Goal: Find specific page/section: Locate item on page

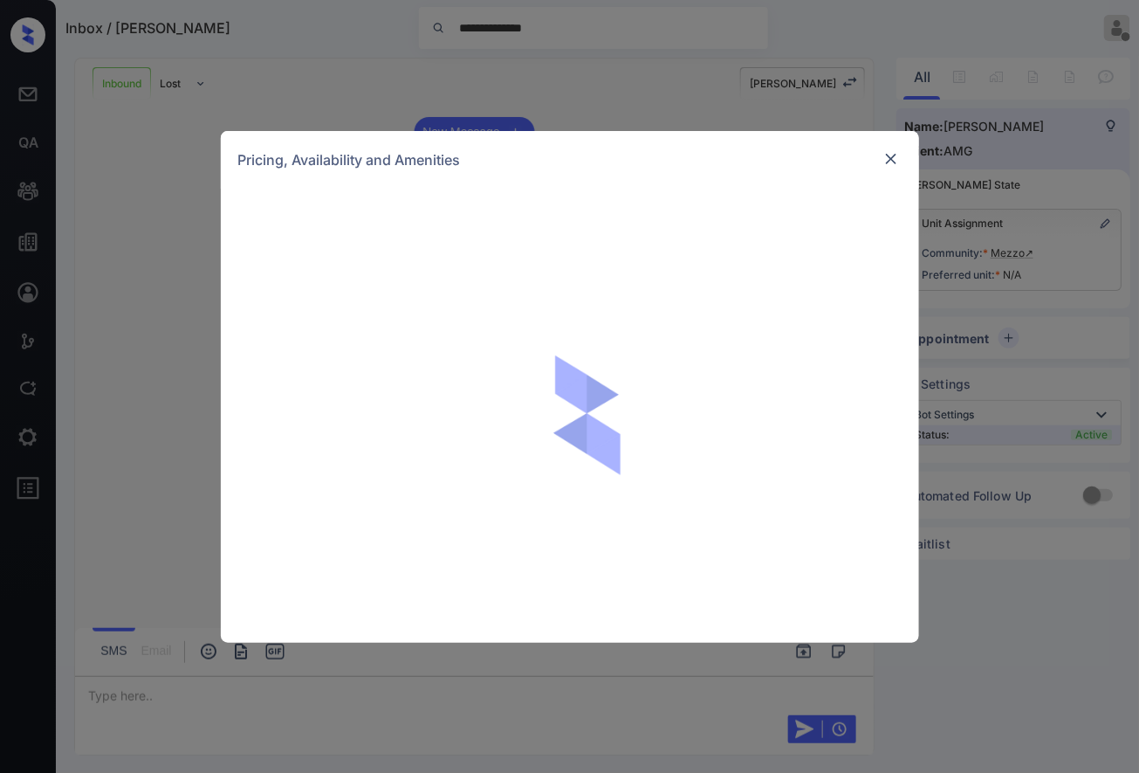
scroll to position [1146, 0]
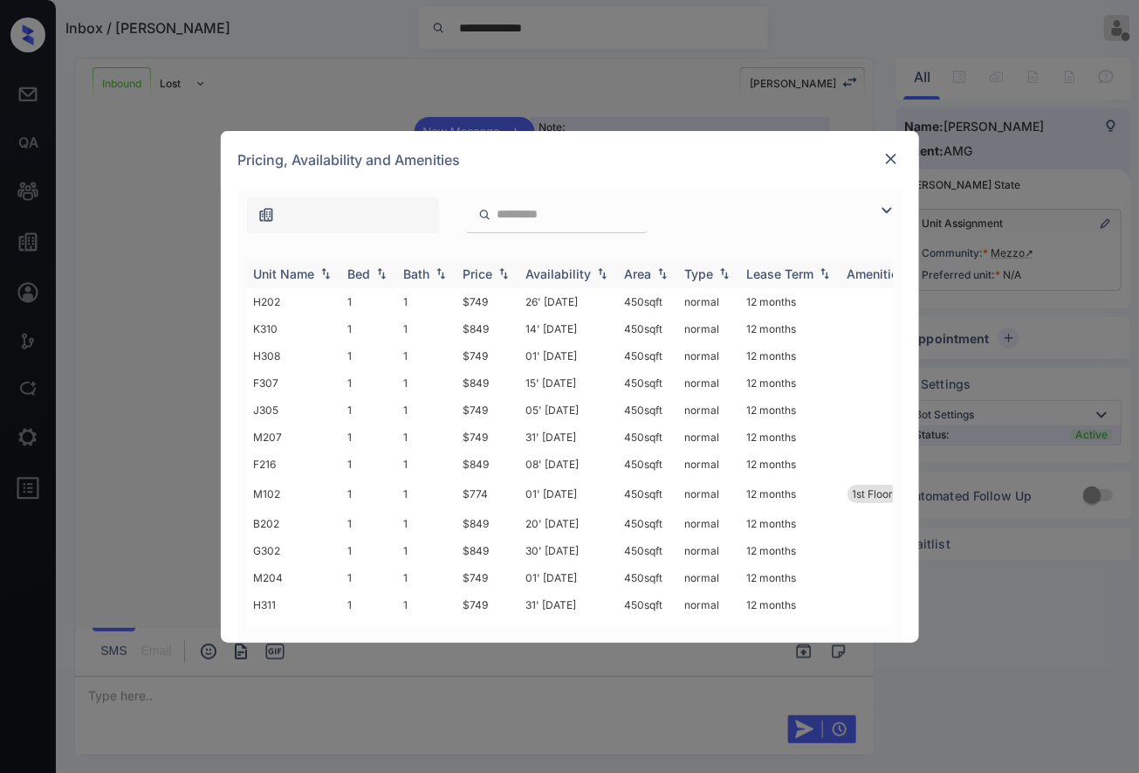
click at [499, 272] on img at bounding box center [503, 273] width 17 height 12
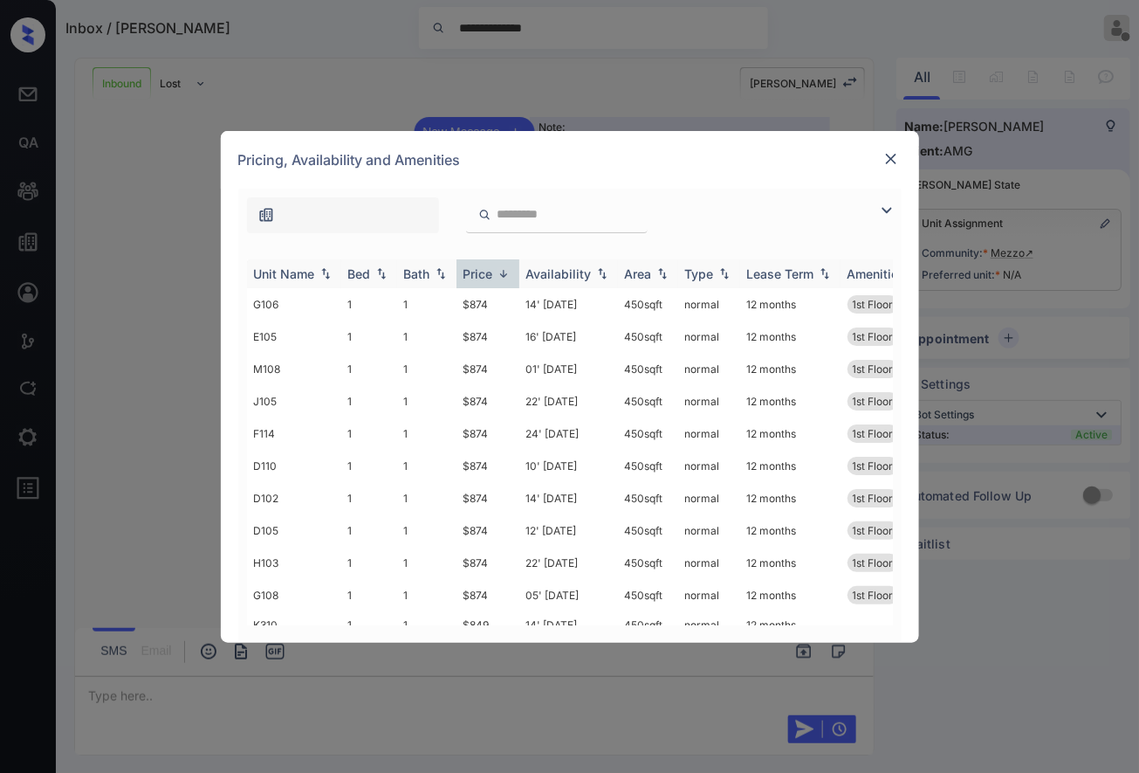
click at [499, 272] on img at bounding box center [503, 273] width 17 height 13
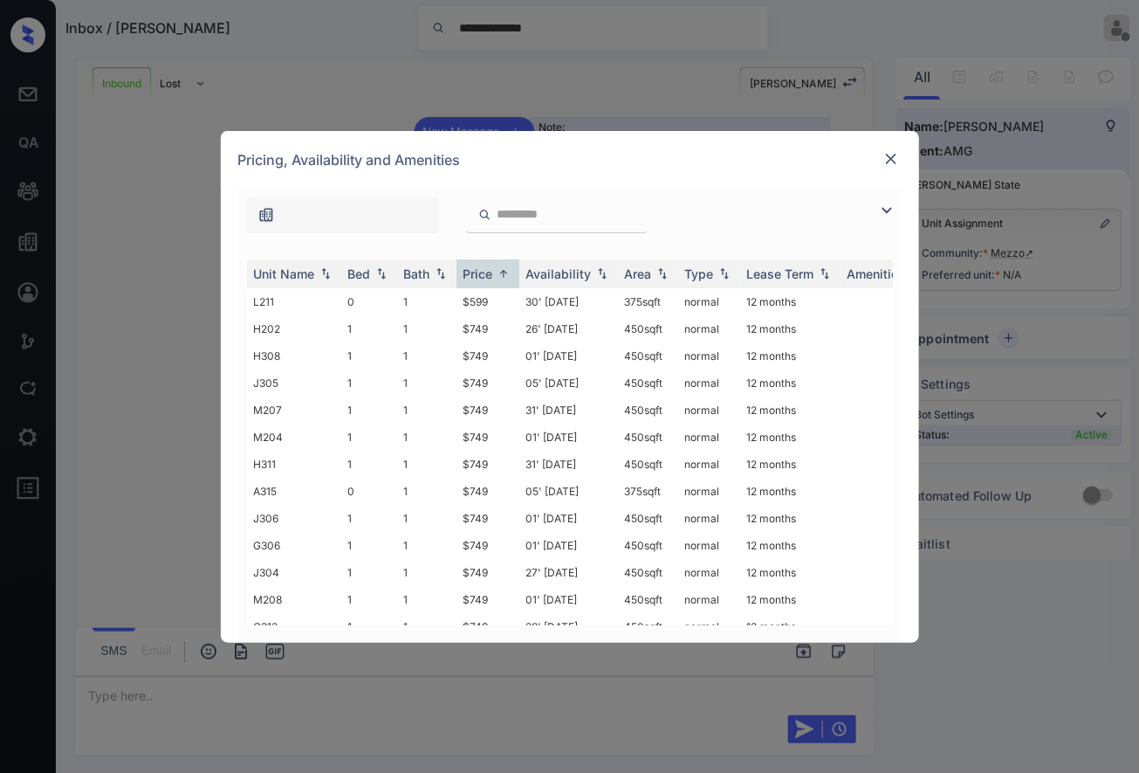
click at [883, 162] on img at bounding box center [891, 158] width 17 height 17
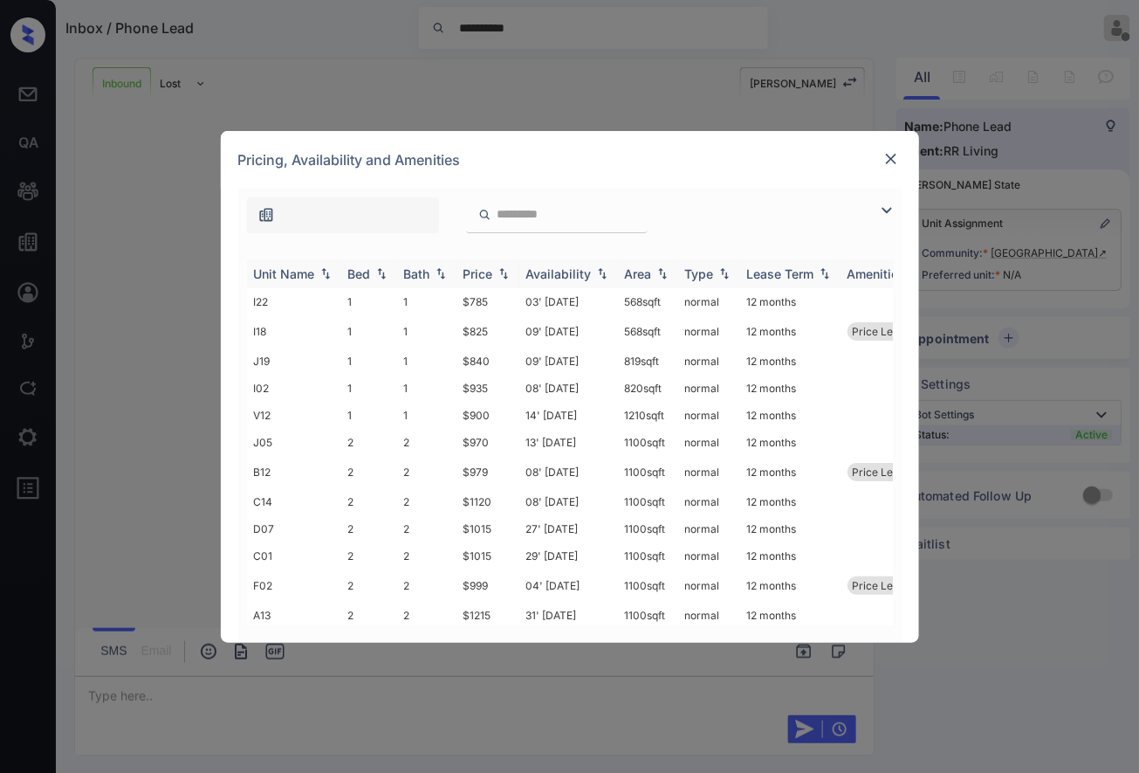
scroll to position [778, 0]
click at [381, 278] on img at bounding box center [381, 273] width 17 height 12
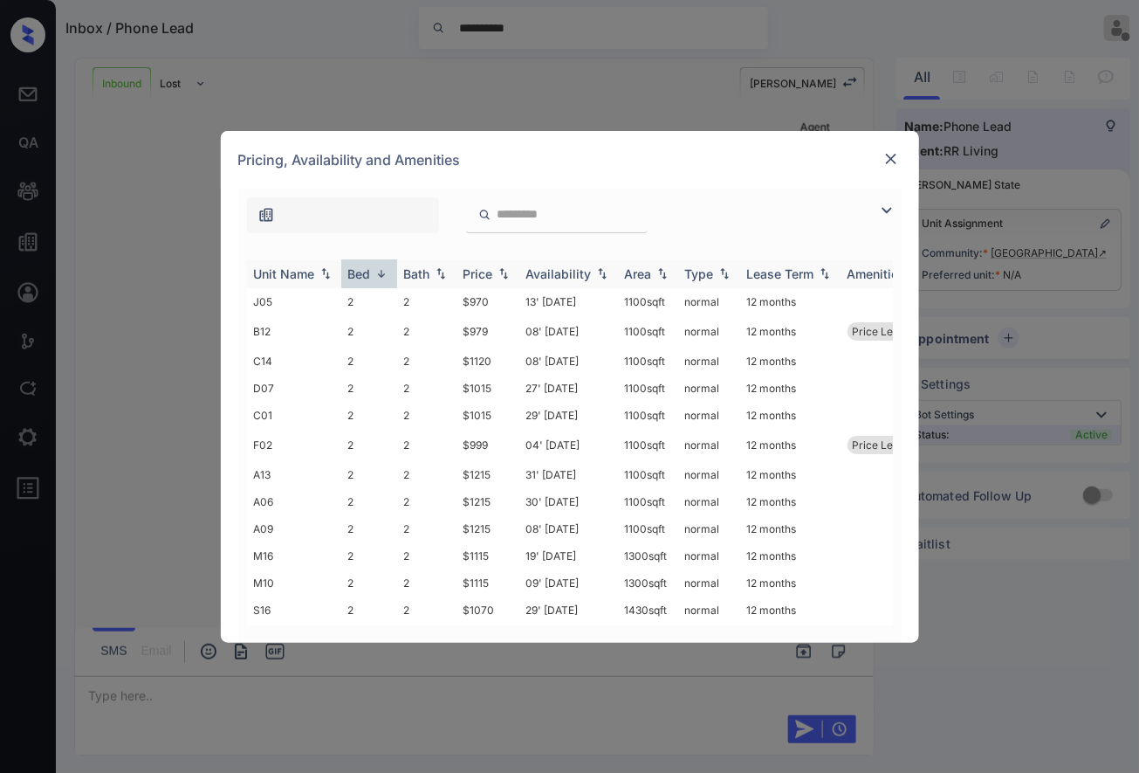
click at [381, 278] on img at bounding box center [381, 273] width 17 height 13
click at [891, 162] on img at bounding box center [891, 158] width 17 height 17
click at [901, 160] on div at bounding box center [891, 158] width 21 height 21
click at [902, 154] on div "Pricing, Availability and Amenities" at bounding box center [570, 160] width 698 height 58
click at [891, 163] on img at bounding box center [891, 158] width 17 height 17
